Goal: Register for event/course

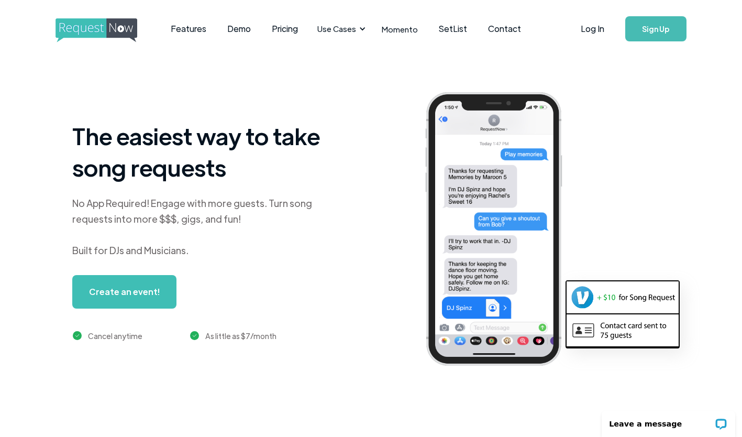
click at [116, 288] on link "Create an event!" at bounding box center [124, 292] width 104 height 34
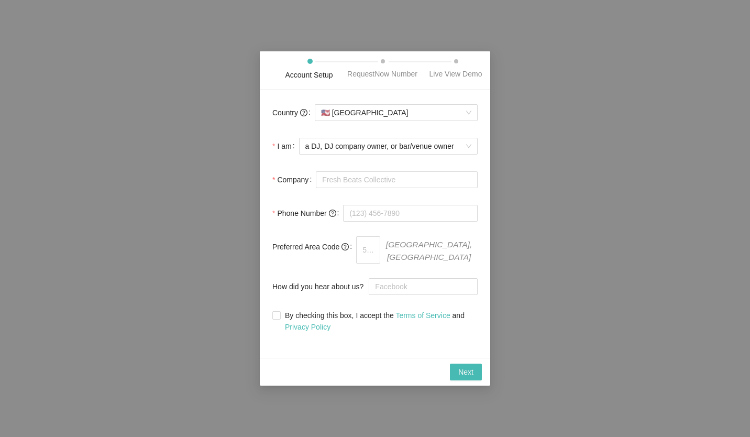
click at [463, 147] on span "a DJ, DJ company owner, or bar/venue owner" at bounding box center [388, 146] width 166 height 16
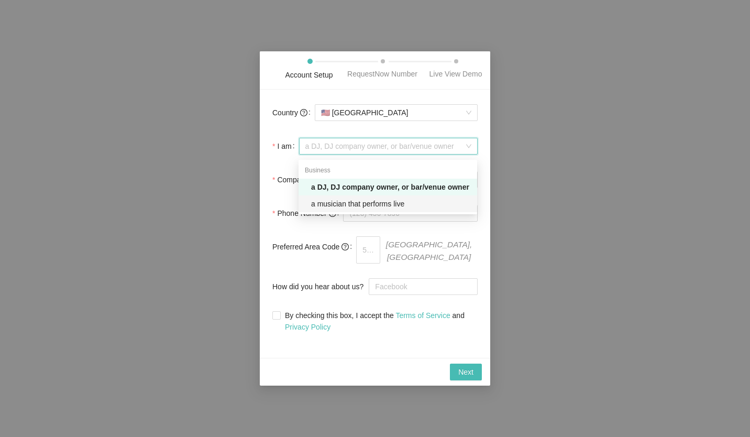
click at [413, 202] on div "a musician that performs live" at bounding box center [391, 204] width 160 height 12
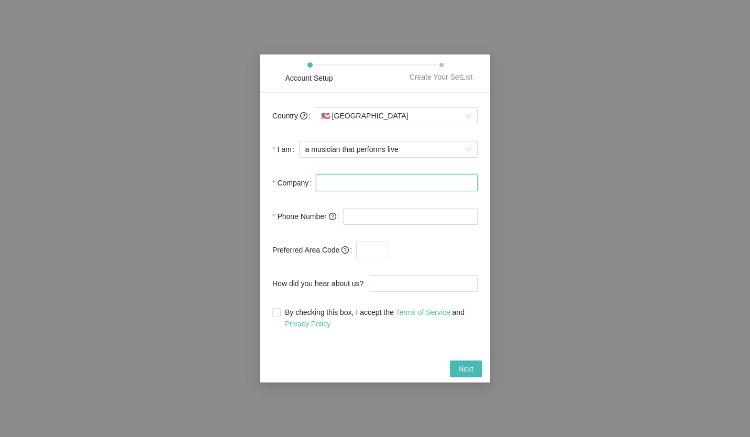
click at [405, 183] on input "Company" at bounding box center [397, 182] width 162 height 17
click at [413, 215] on input "tel" at bounding box center [410, 216] width 135 height 17
click at [575, 216] on div "Account Setup Create Your SetList Country 🇺🇸 [GEOGRAPHIC_DATA] I am a musician …" at bounding box center [375, 218] width 750 height 437
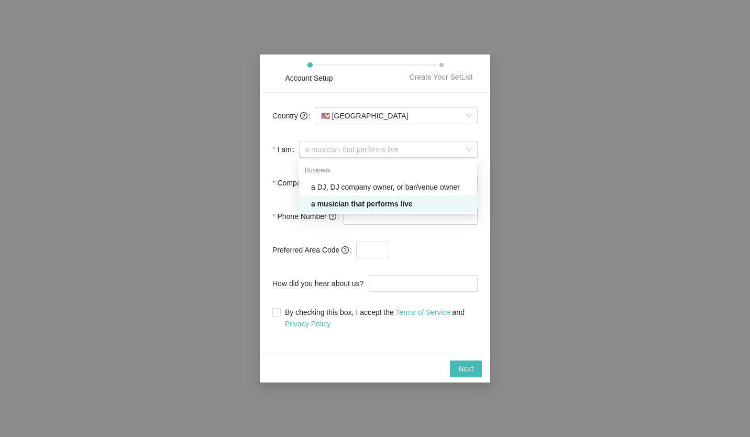
click at [473, 146] on div "a musician that performs live" at bounding box center [388, 149] width 179 height 17
click at [447, 185] on div "a DJ, DJ company owner, or bar/venue owner" at bounding box center [391, 187] width 160 height 12
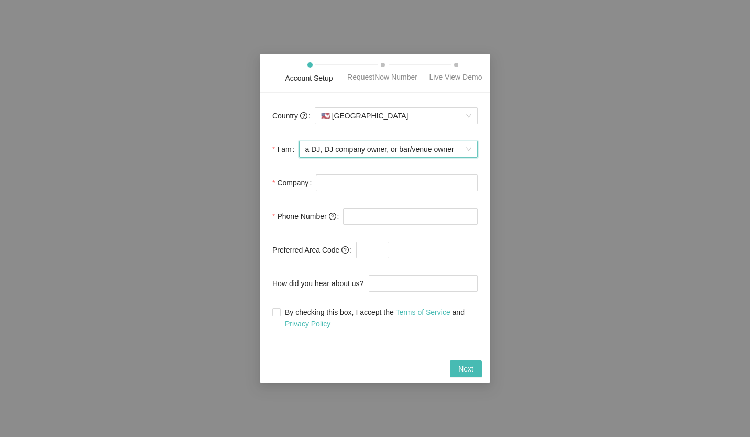
click at [463, 144] on span "a DJ, DJ company owner, or bar/venue owner" at bounding box center [388, 149] width 166 height 16
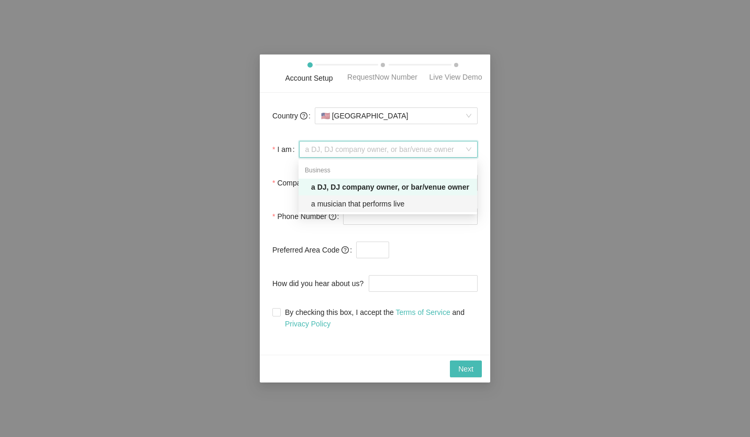
click at [414, 204] on div "a musician that performs live" at bounding box center [391, 204] width 160 height 12
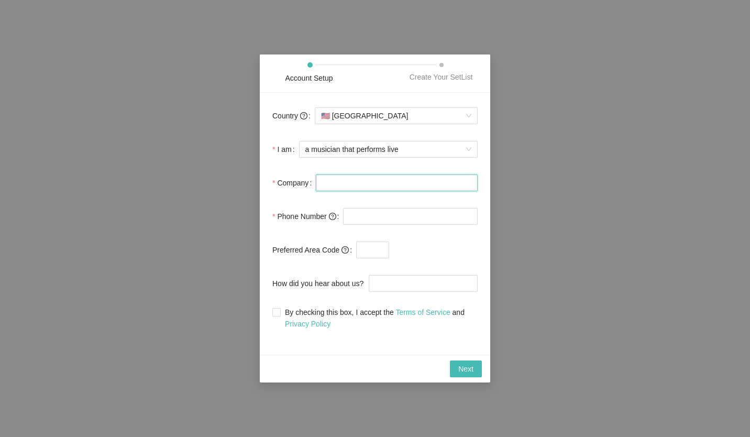
click at [423, 187] on input "Company" at bounding box center [397, 182] width 162 height 17
type input "w"
type input "Wedding song list"
click at [418, 211] on input "tel" at bounding box center [410, 216] width 135 height 17
type input "[PHONE_NUMBER]"
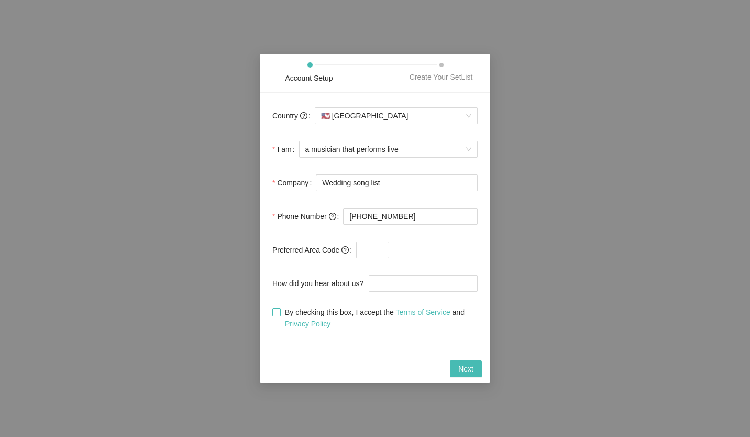
click at [277, 313] on input "By checking this box, I accept the Terms of Service and Privacy Policy" at bounding box center [275, 311] width 7 height 7
checkbox input "true"
click at [460, 369] on span "Next" at bounding box center [465, 369] width 15 height 12
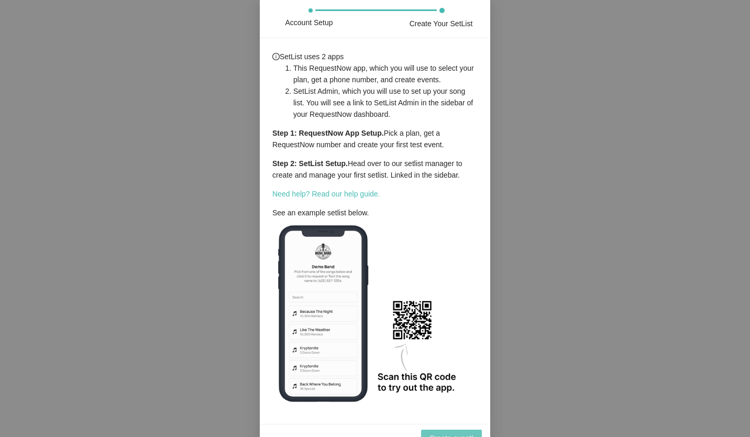
scroll to position [15, 0]
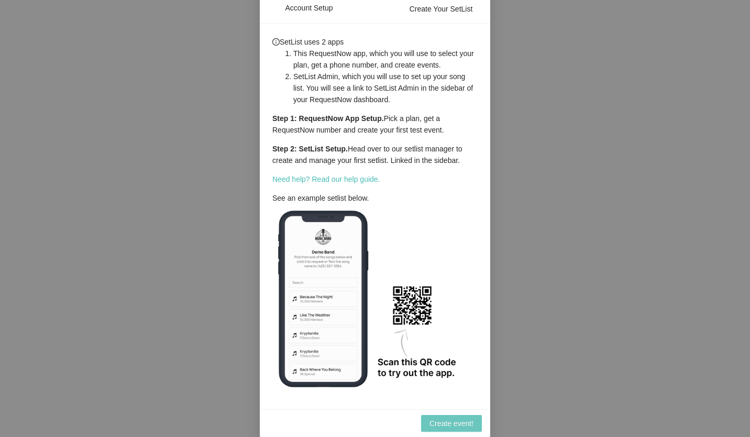
click at [456, 417] on span "Create event!" at bounding box center [451, 423] width 44 height 12
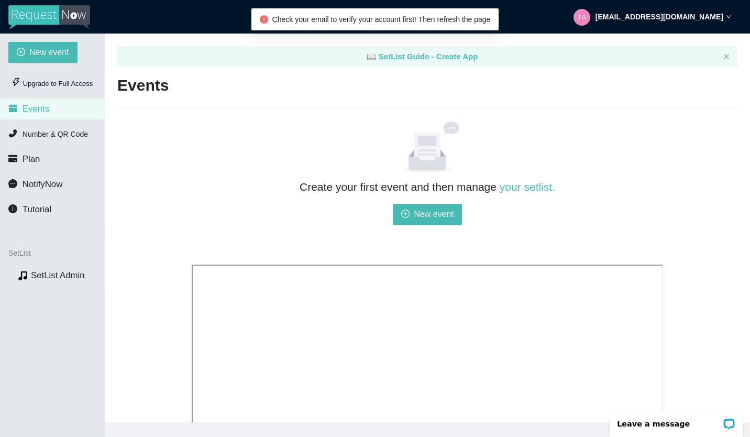
click at [424, 225] on div "Create your first event and then manage your setlist. New event" at bounding box center [427, 217] width 471 height 78
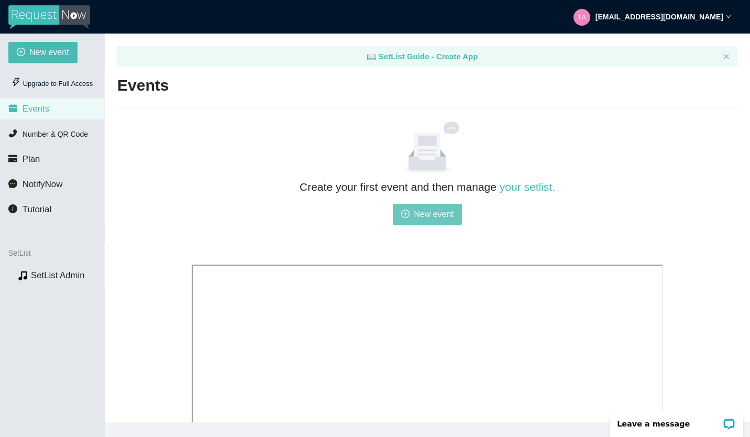
click at [425, 216] on span "New event" at bounding box center [434, 213] width 40 height 13
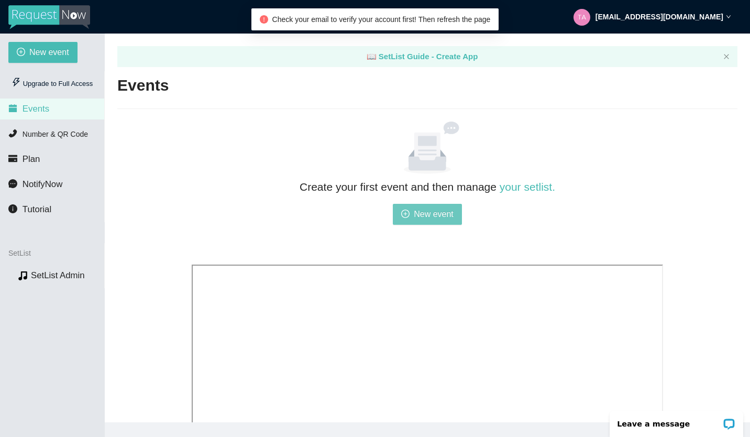
click at [433, 209] on span "New event" at bounding box center [434, 213] width 40 height 13
click at [57, 51] on span "New event" at bounding box center [49, 52] width 40 height 13
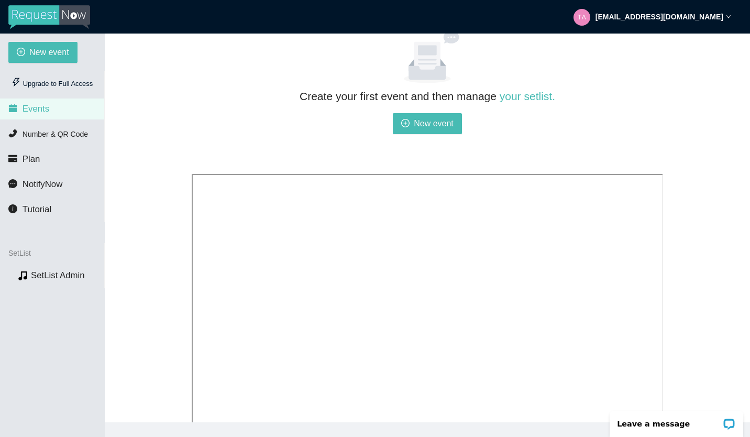
scroll to position [90, 0]
click at [436, 125] on span "New event" at bounding box center [434, 123] width 40 height 13
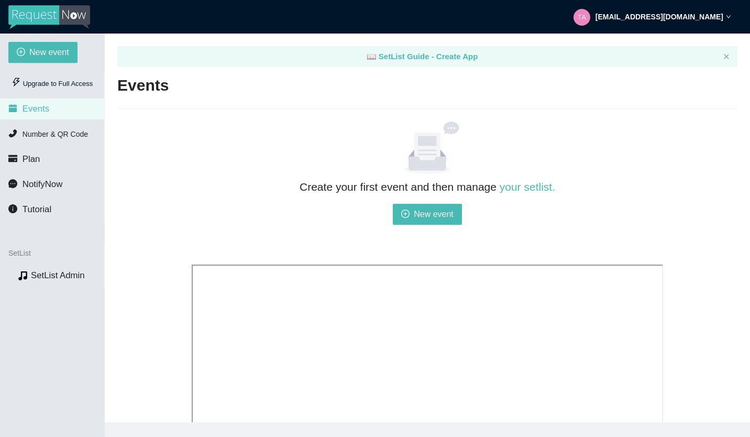
click at [436, 125] on icon at bounding box center [427, 147] width 96 height 52
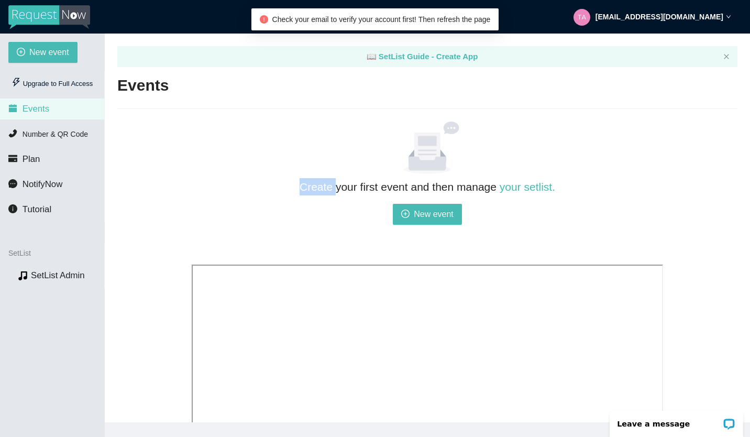
click at [542, 192] on link "your setlist." at bounding box center [526, 187] width 55 height 12
